Goal: Find specific page/section: Find specific page/section

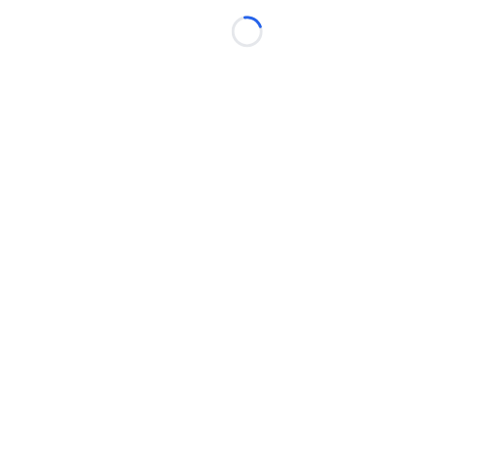
click at [4, 231] on body "Loading..." at bounding box center [244, 238] width 488 height 476
